Goal: Book appointment/travel/reservation

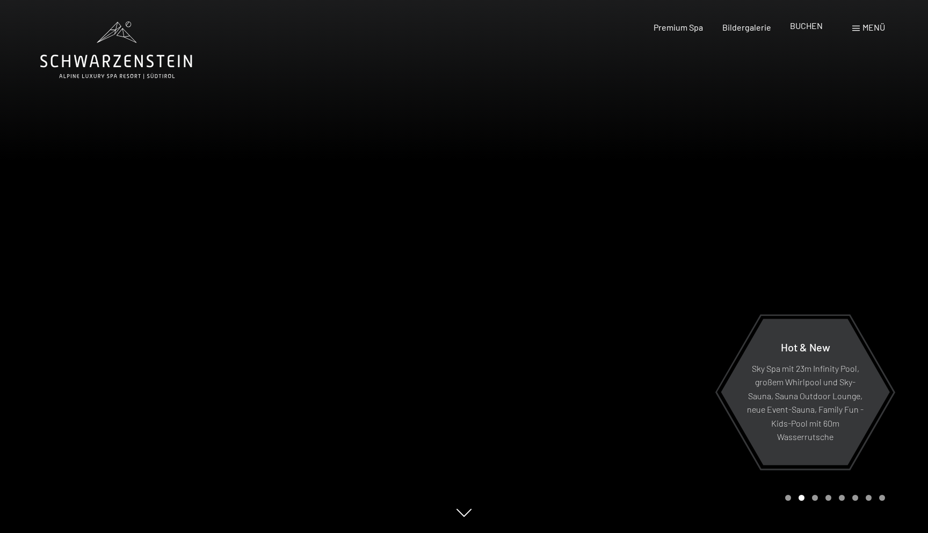
click at [799, 24] on span "BUCHEN" at bounding box center [806, 25] width 33 height 10
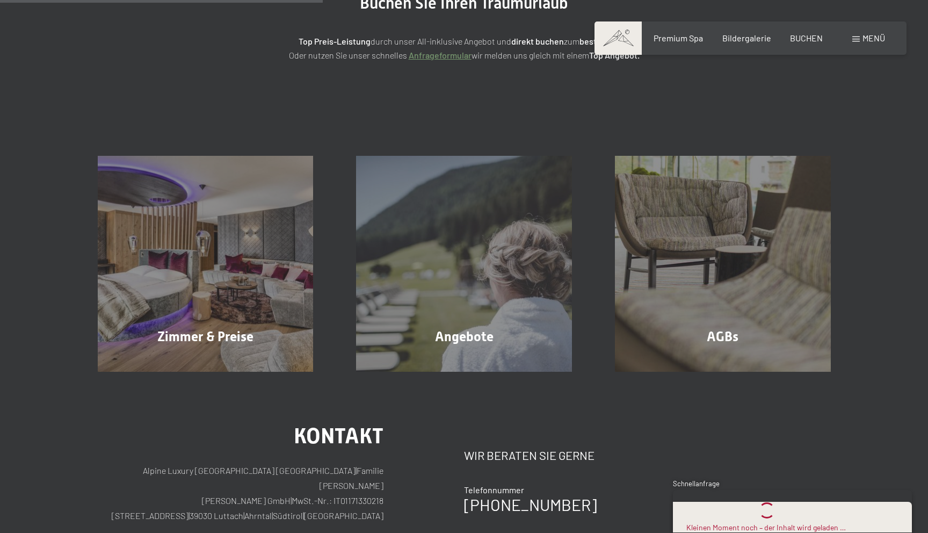
scroll to position [155, 0]
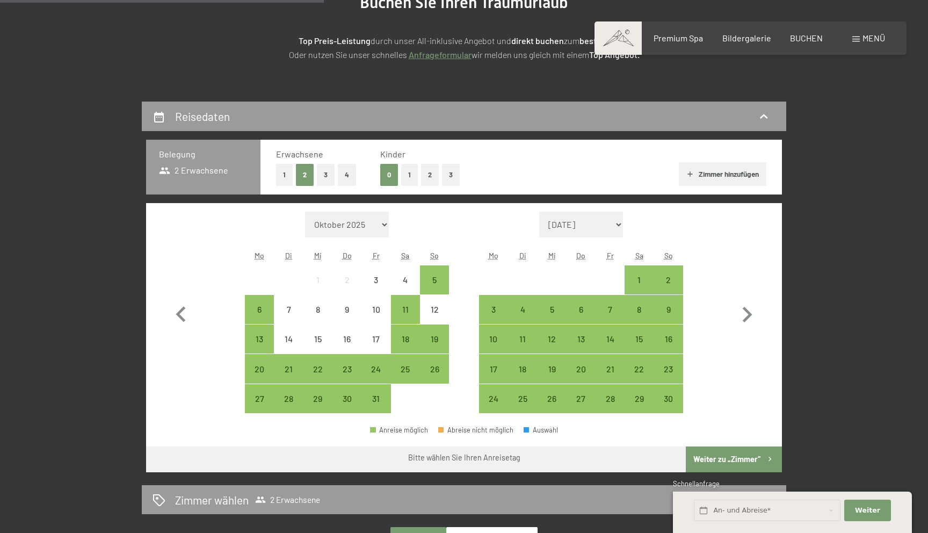
click at [448, 174] on button "3" at bounding box center [451, 175] width 18 height 22
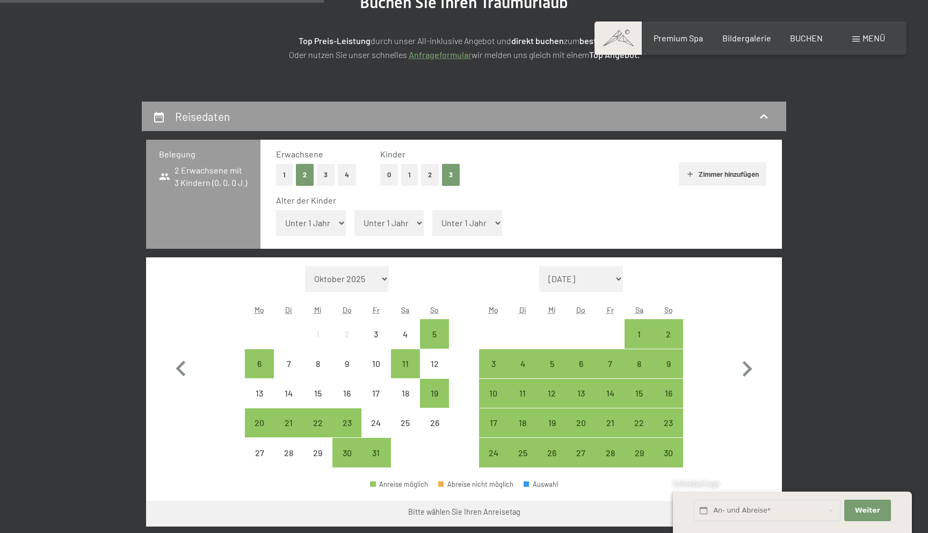
click at [305, 219] on select "Unter 1 Jahr 1 Jahr 2 Jahre 3 Jahre 4 Jahre 5 Jahre 6 Jahre 7 Jahre 8 Jahre 9 J…" at bounding box center [311, 223] width 70 height 26
select select "8"
click at [276, 210] on select "Unter 1 Jahr 1 Jahr 2 Jahre 3 Jahre 4 Jahre 5 Jahre 6 Jahre 7 Jahre 8 Jahre 9 J…" at bounding box center [311, 223] width 70 height 26
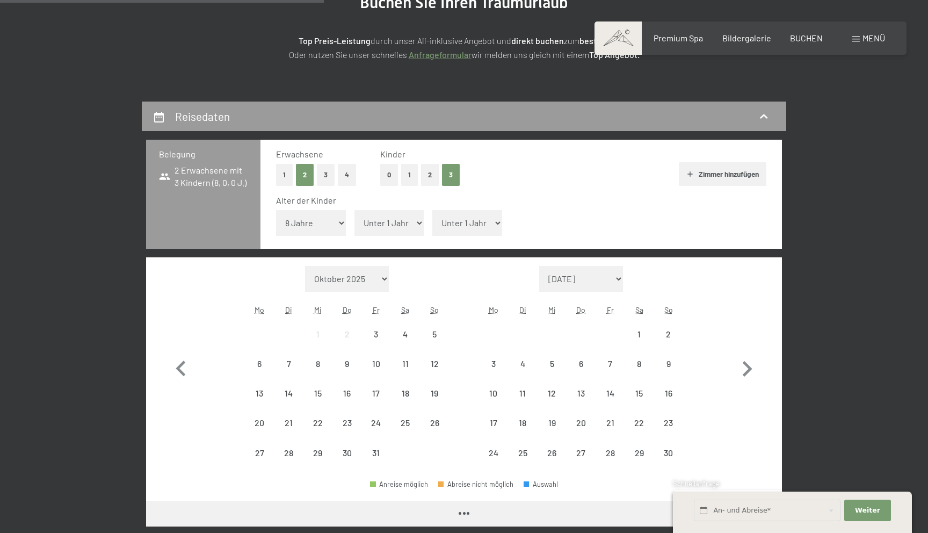
click at [388, 228] on select "Unter 1 Jahr 1 Jahr 2 Jahre 3 Jahre 4 Jahre 5 Jahre 6 Jahre 7 Jahre 8 Jahre 9 J…" at bounding box center [390, 223] width 70 height 26
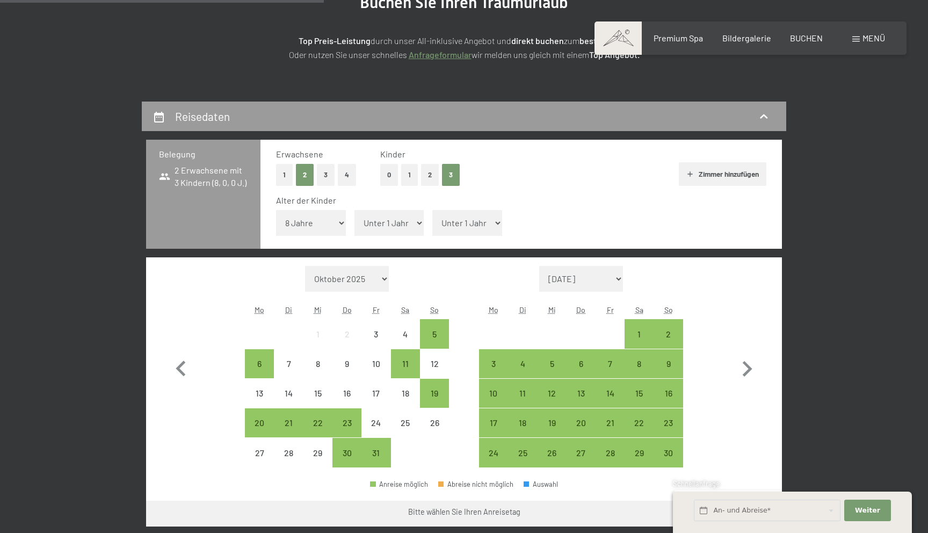
select select "7"
click at [355, 210] on select "Unter 1 Jahr 1 Jahr 2 Jahre 3 Jahre 4 Jahre 5 Jahre 6 Jahre 7 Jahre 8 Jahre 9 J…" at bounding box center [390, 223] width 70 height 26
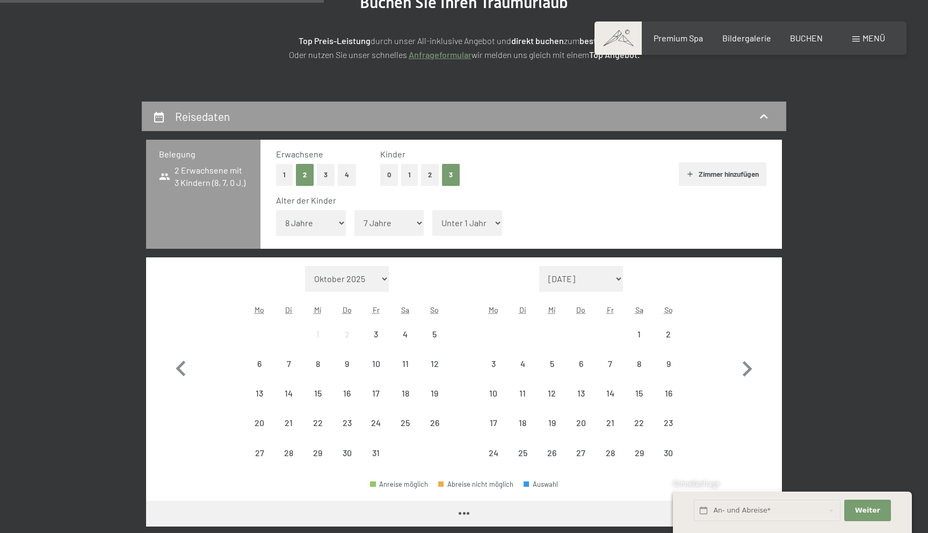
click at [453, 218] on select "Unter 1 Jahr 1 Jahr 2 Jahre 3 Jahre 4 Jahre 5 Jahre 6 Jahre 7 Jahre 8 Jahre 9 J…" at bounding box center [468, 223] width 70 height 26
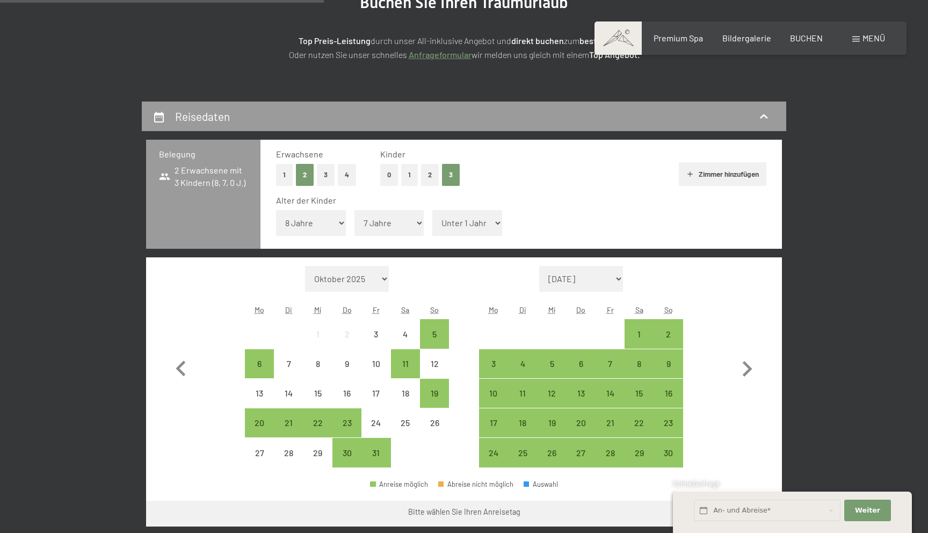
select select "5"
click at [433, 210] on select "Unter 1 Jahr 1 Jahr 2 Jahre 3 Jahre 4 Jahre 5 Jahre 6 Jahre 7 Jahre 8 Jahre 9 J…" at bounding box center [468, 223] width 70 height 26
click at [404, 360] on div "11" at bounding box center [405, 372] width 27 height 27
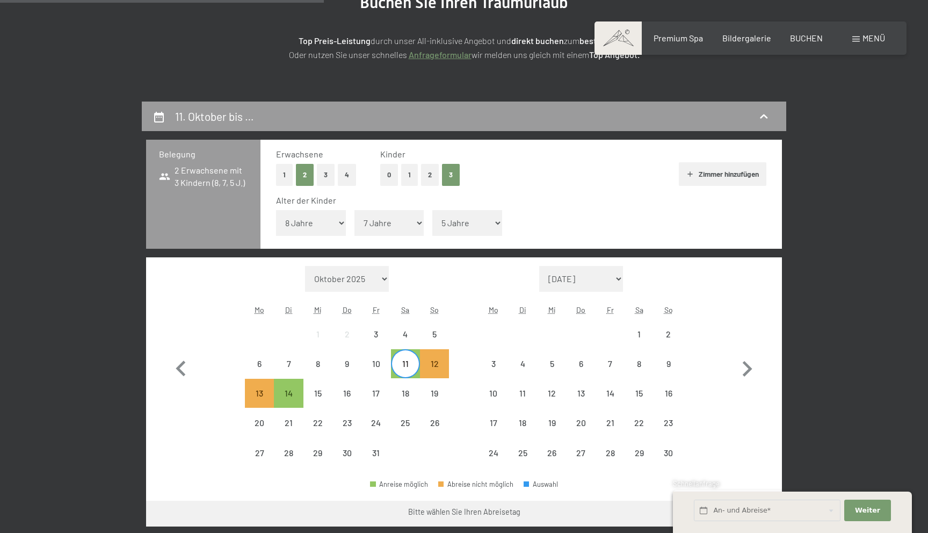
click at [404, 370] on div "11" at bounding box center [405, 372] width 27 height 27
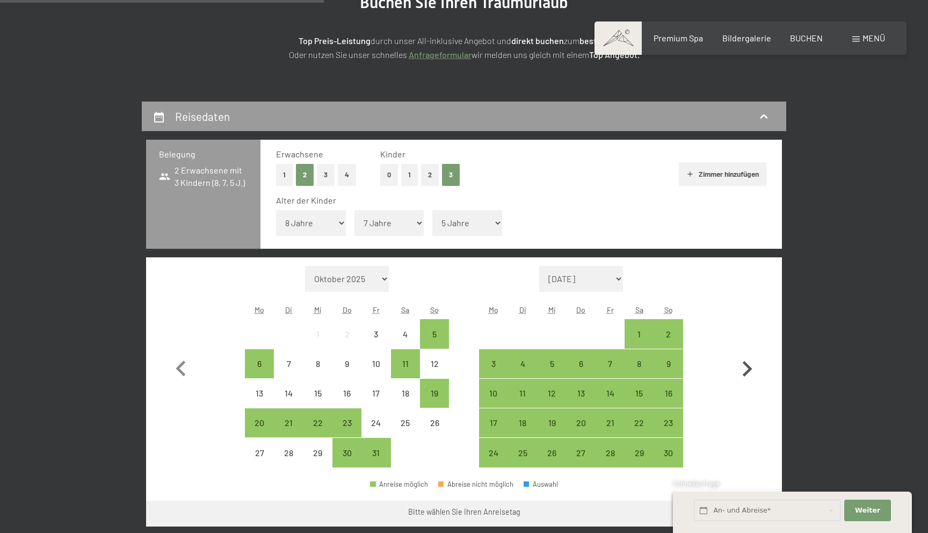
click at [750, 370] on icon "button" at bounding box center [748, 369] width 10 height 16
select select "[DATE]"
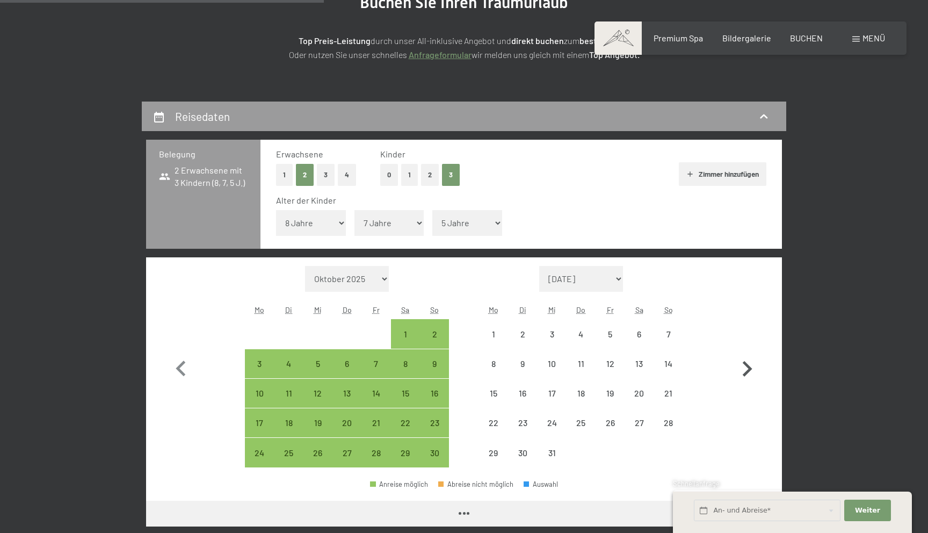
click at [750, 370] on icon "button" at bounding box center [748, 369] width 10 height 16
select select "[DATE]"
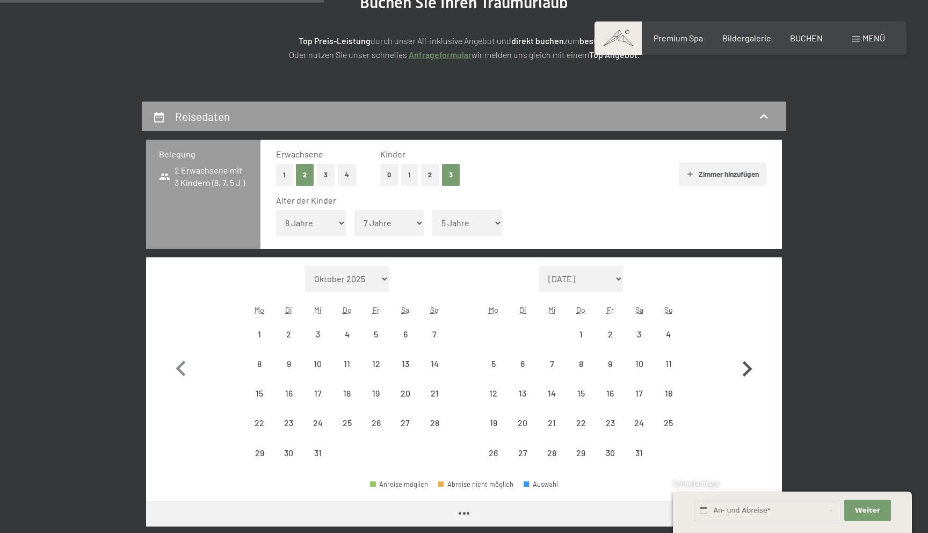
select select "[DATE]"
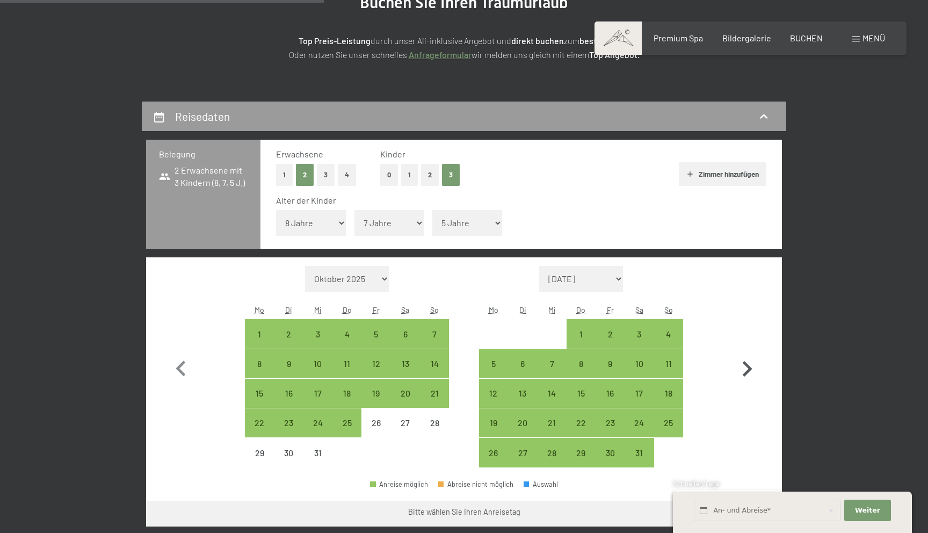
click at [750, 370] on icon "button" at bounding box center [748, 369] width 10 height 16
select select "[DATE]"
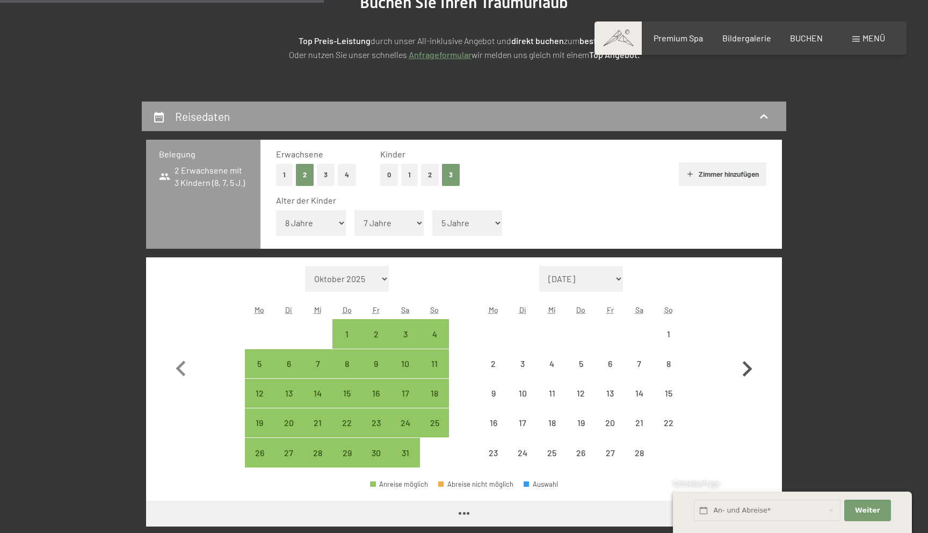
select select "[DATE]"
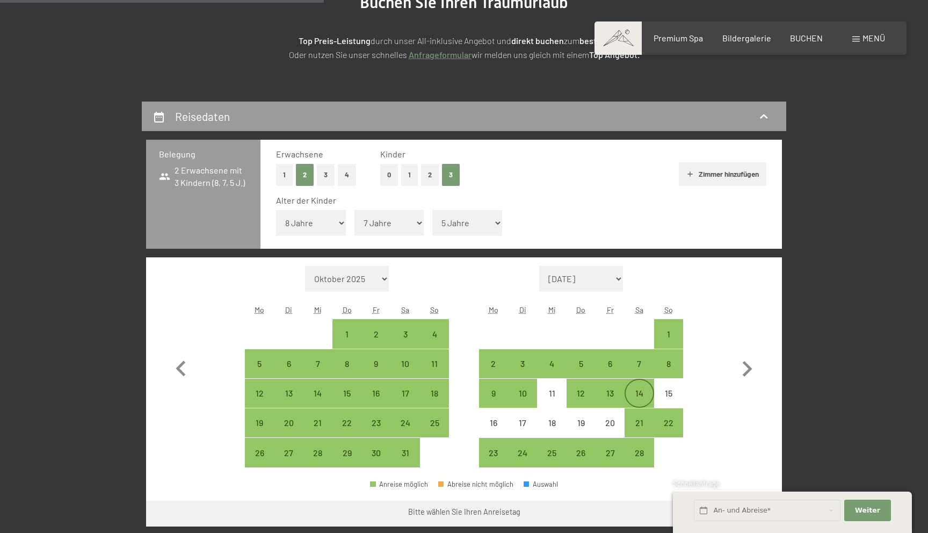
click at [636, 392] on div "14" at bounding box center [639, 402] width 27 height 27
select select "[DATE]"
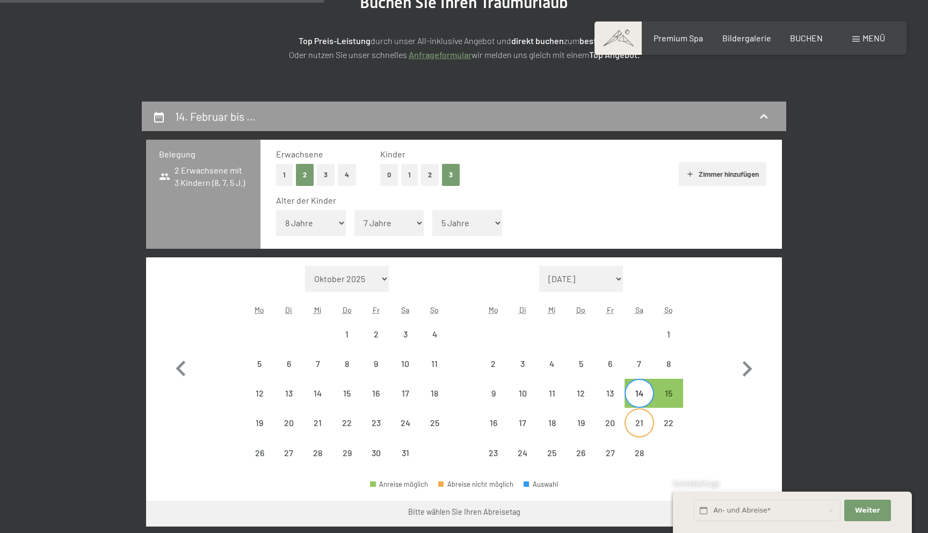
click at [636, 430] on div "21" at bounding box center [639, 432] width 27 height 27
select select "[DATE]"
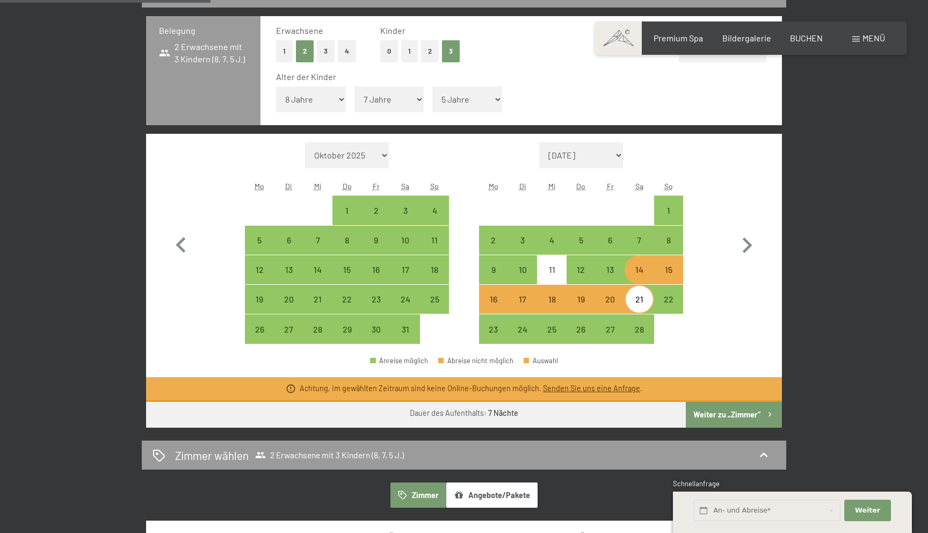
scroll to position [282, 0]
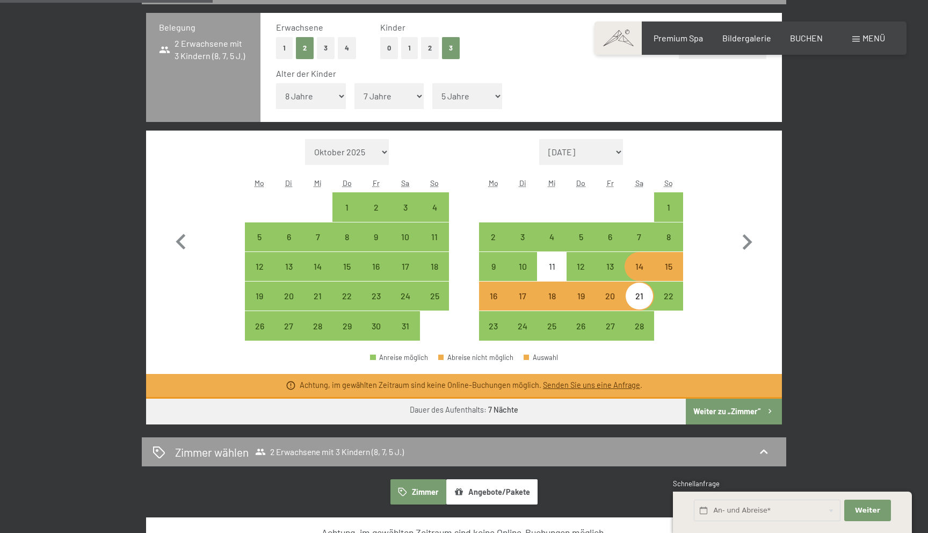
click at [633, 268] on div "14" at bounding box center [639, 275] width 27 height 27
select select "[DATE]"
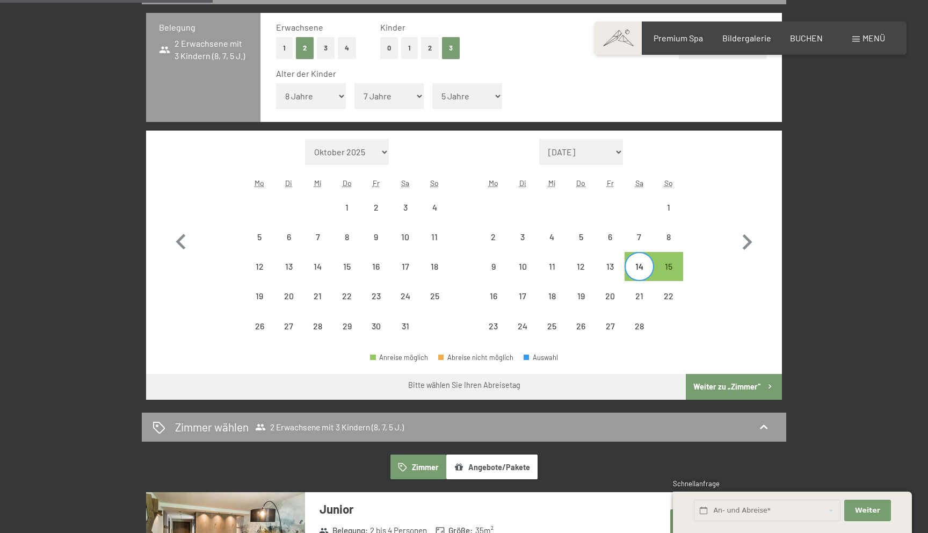
click at [642, 271] on div "14" at bounding box center [639, 275] width 27 height 27
select select "[DATE]"
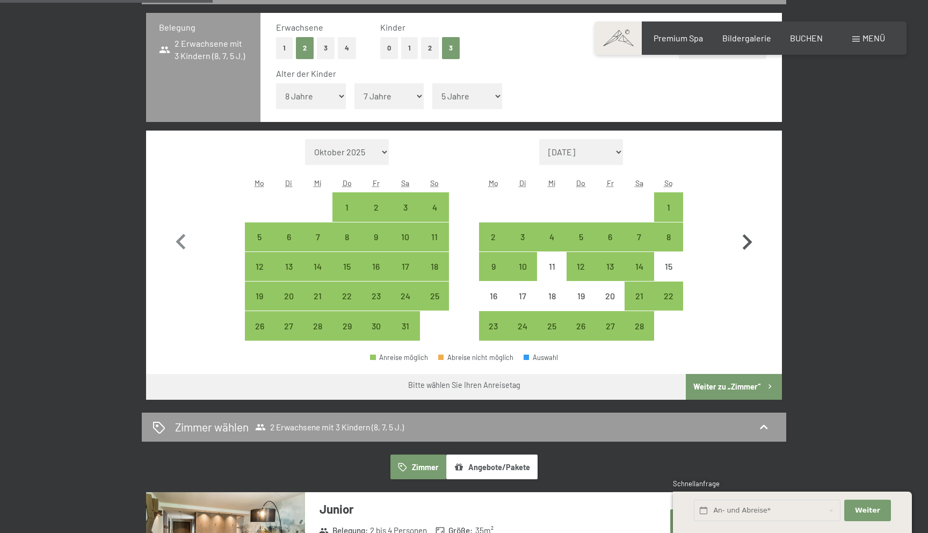
click at [749, 256] on icon "button" at bounding box center [747, 242] width 31 height 31
select select "[DATE]"
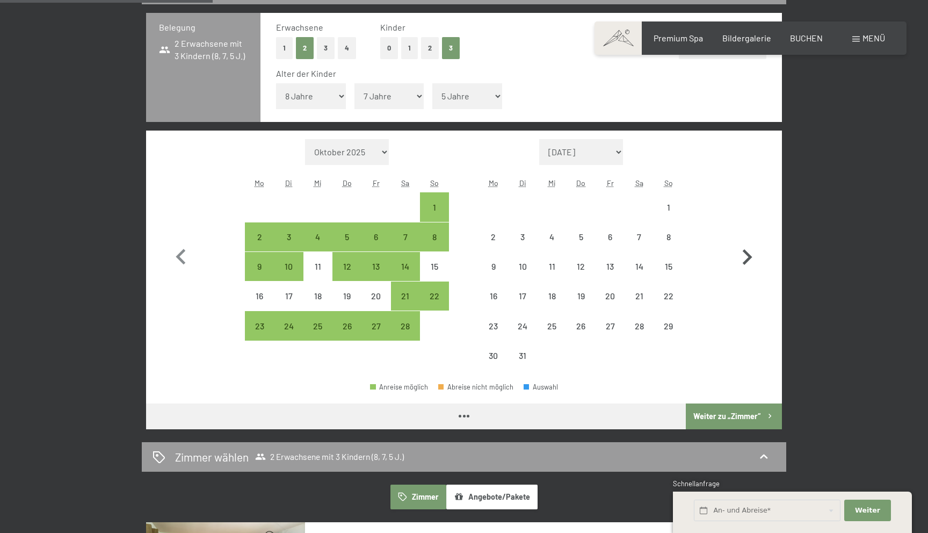
click at [749, 256] on icon "button" at bounding box center [748, 257] width 10 height 16
select select "[DATE]"
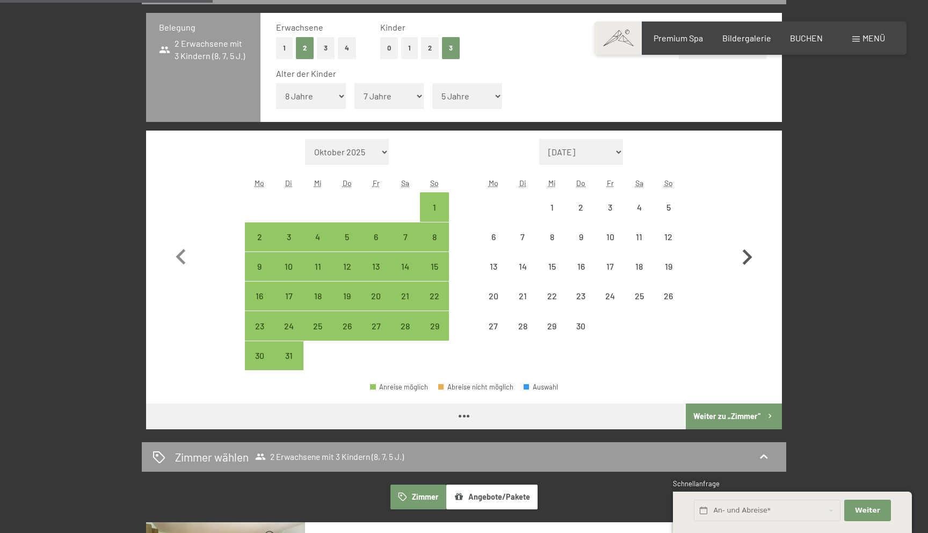
select select "[DATE]"
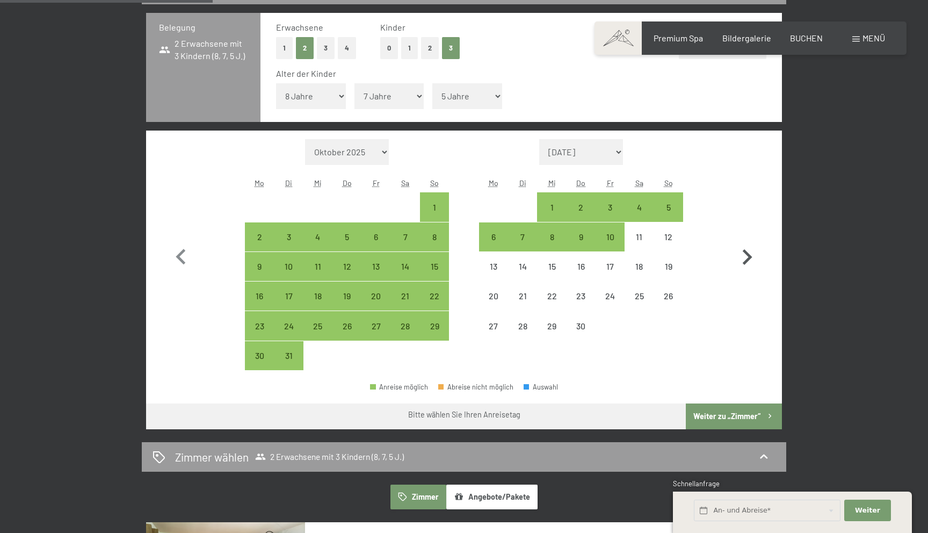
click at [748, 250] on icon "button" at bounding box center [747, 257] width 31 height 31
select select "[DATE]"
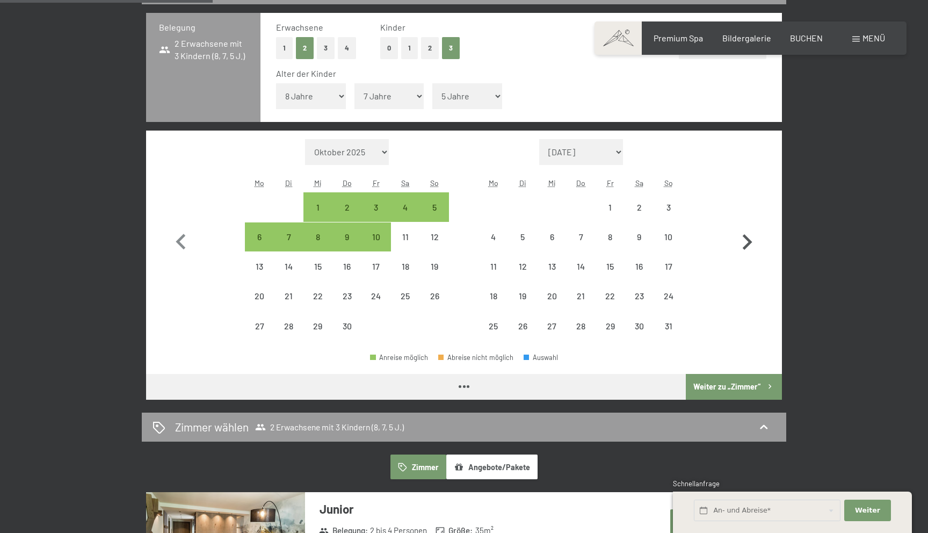
select select "[DATE]"
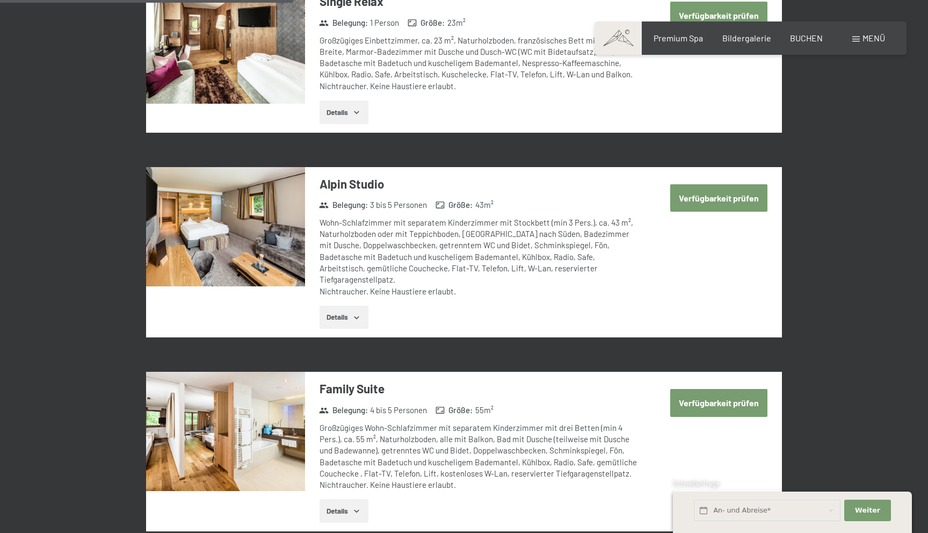
scroll to position [1166, 0]
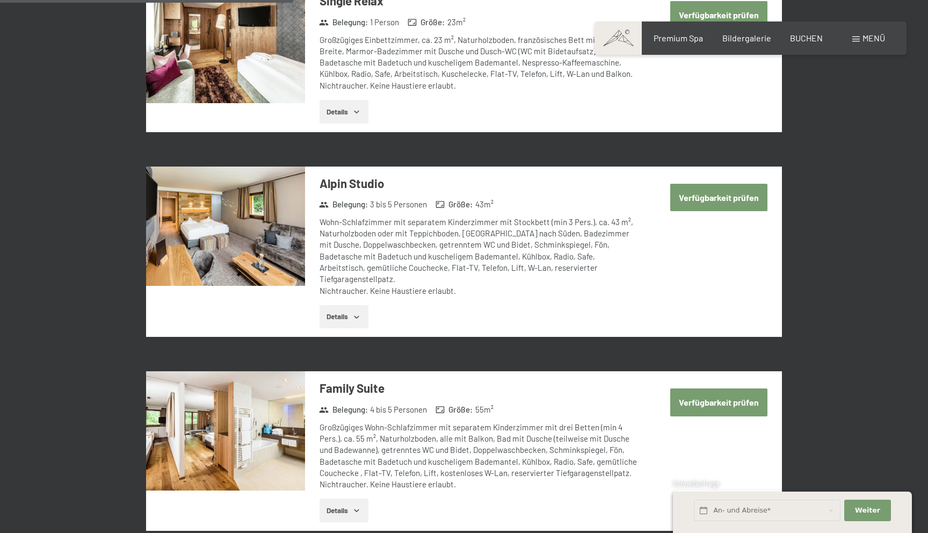
click at [748, 178] on div "Verfügbarkeit prüfen" at bounding box center [710, 206] width 143 height 79
click at [745, 201] on button "Verfügbarkeit prüfen" at bounding box center [719, 197] width 97 height 27
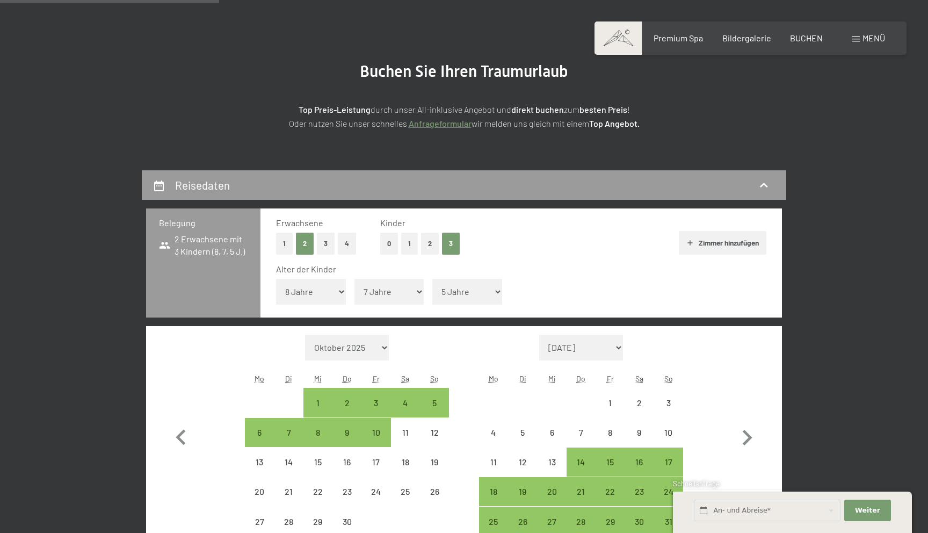
scroll to position [0, 0]
